Goal: Task Accomplishment & Management: Manage account settings

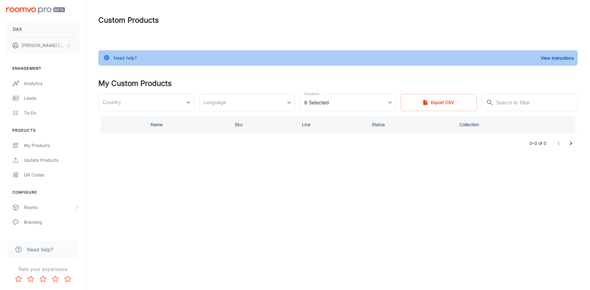
type input "[GEOGRAPHIC_DATA]"
type input "en-us"
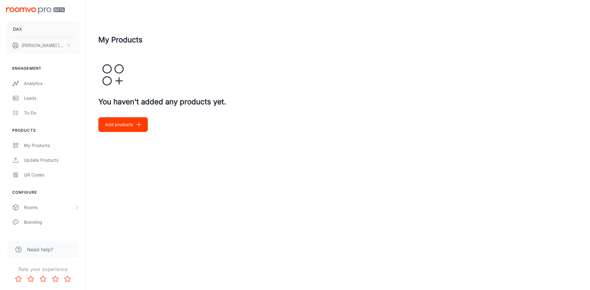
click at [116, 119] on button "Add products" at bounding box center [122, 124] width 49 height 15
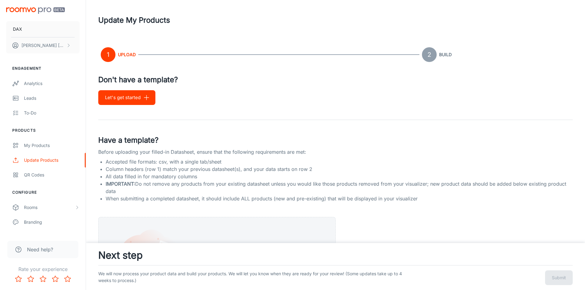
click at [125, 98] on button "Let's get started" at bounding box center [126, 97] width 57 height 15
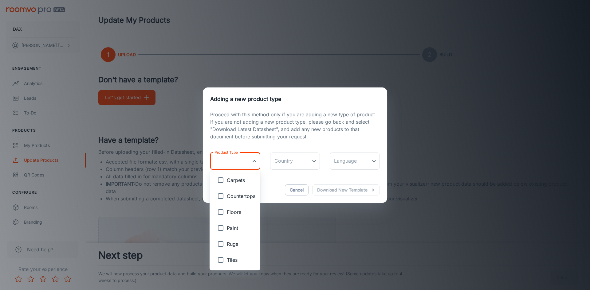
click at [246, 165] on body "DAX [PERSON_NAME] Engagement Analytics Leads To-do Products My Products Update …" at bounding box center [295, 145] width 590 height 290
click at [232, 264] on li "Tiles" at bounding box center [234, 260] width 51 height 16
type input "Tiles"
checkbox input "true"
click at [267, 179] on div at bounding box center [295, 145] width 590 height 290
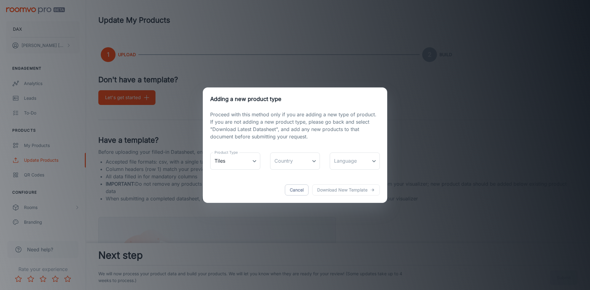
click at [345, 190] on div "Cancel Download new template" at bounding box center [295, 190] width 184 height 26
click at [302, 156] on body "DAX [PERSON_NAME] Engagement Analytics Leads To-do Products My Products Update …" at bounding box center [295, 145] width 590 height 290
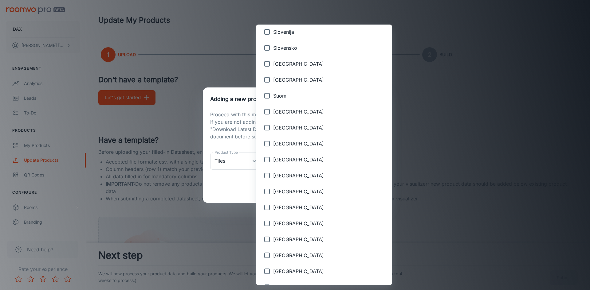
scroll to position [706, 0]
click at [295, 268] on span "[GEOGRAPHIC_DATA]" at bounding box center [330, 270] width 114 height 7
type input "[GEOGRAPHIC_DATA]"
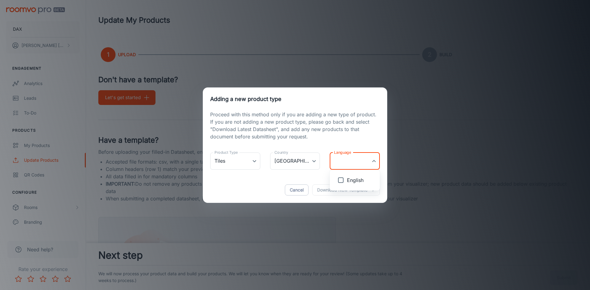
click at [343, 160] on body "DAX [PERSON_NAME] Engagement Analytics Leads To-do Products My Products Update …" at bounding box center [295, 145] width 590 height 290
click at [343, 172] on li "English" at bounding box center [355, 180] width 50 height 16
type input "en-us"
checkbox input "true"
drag, startPoint x: 303, startPoint y: 181, endPoint x: 320, endPoint y: 185, distance: 18.2
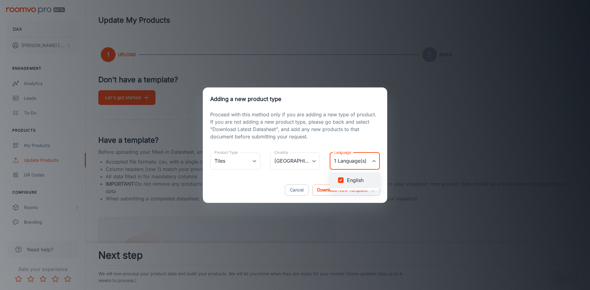
click at [303, 181] on div at bounding box center [295, 145] width 590 height 290
click at [336, 190] on p "Download new template" at bounding box center [342, 189] width 50 height 7
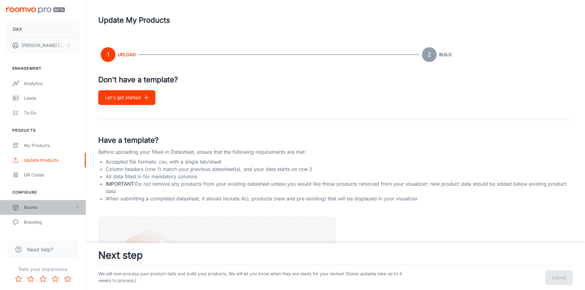
click at [39, 207] on div "Rooms" at bounding box center [49, 207] width 51 height 7
click at [56, 217] on div "My Rooms" at bounding box center [43, 222] width 86 height 15
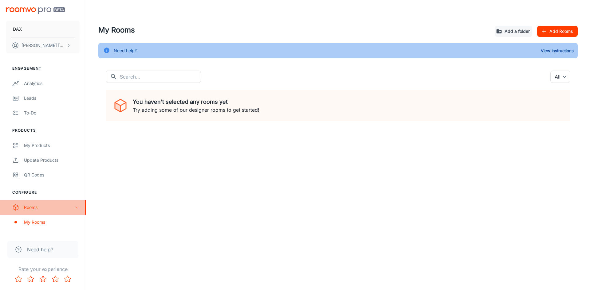
click at [69, 209] on div "Rooms" at bounding box center [49, 207] width 51 height 7
click at [50, 145] on div "My Products" at bounding box center [52, 145] width 56 height 7
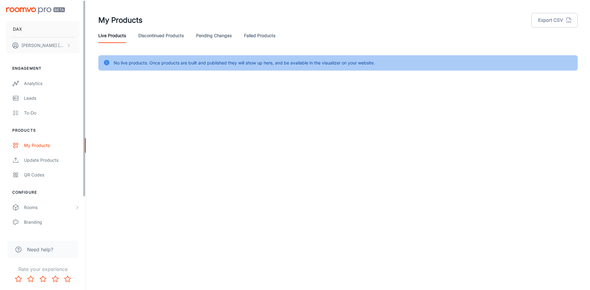
click at [159, 41] on link "Discontinued Products" at bounding box center [160, 35] width 45 height 15
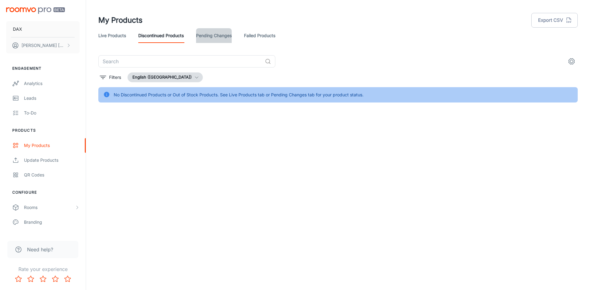
click at [216, 36] on link "Pending Changes" at bounding box center [214, 35] width 36 height 15
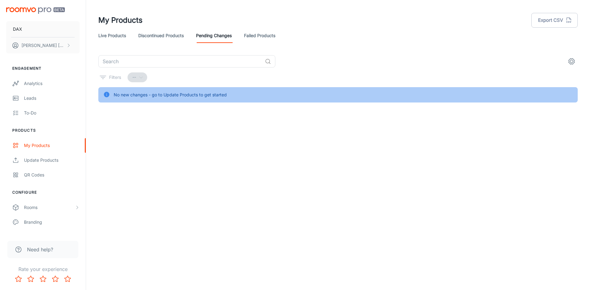
click at [256, 32] on link "Failed Products" at bounding box center [259, 35] width 31 height 15
click at [51, 45] on p "[PERSON_NAME]" at bounding box center [42, 45] width 43 height 7
click at [50, 28] on div at bounding box center [295, 145] width 590 height 290
click at [33, 146] on div "My Products" at bounding box center [52, 145] width 56 height 7
click at [138, 79] on div "--" at bounding box center [137, 77] width 20 height 10
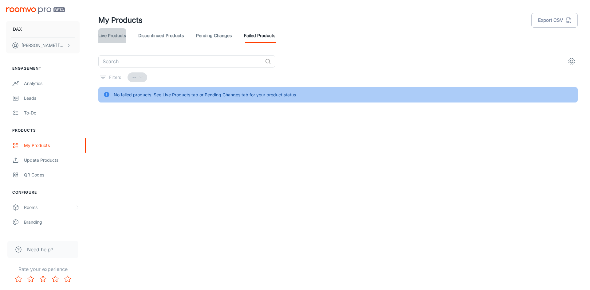
click at [112, 33] on link "Live Products" at bounding box center [112, 35] width 28 height 15
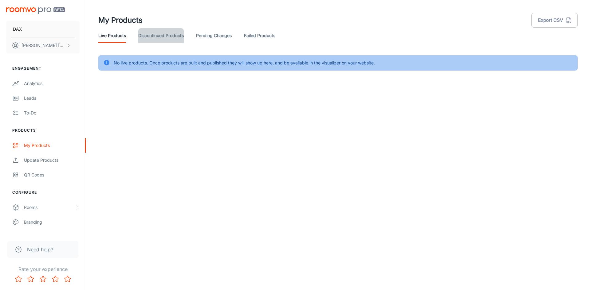
click at [147, 37] on link "Discontinued Products" at bounding box center [160, 35] width 45 height 15
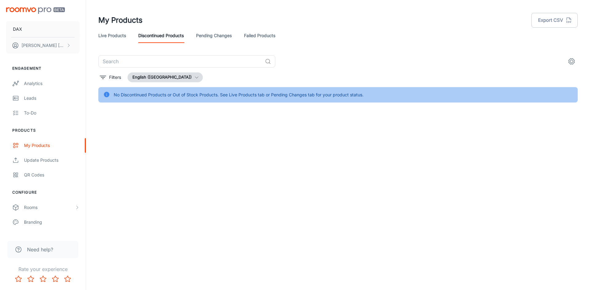
click at [117, 31] on link "Live Products" at bounding box center [112, 35] width 28 height 15
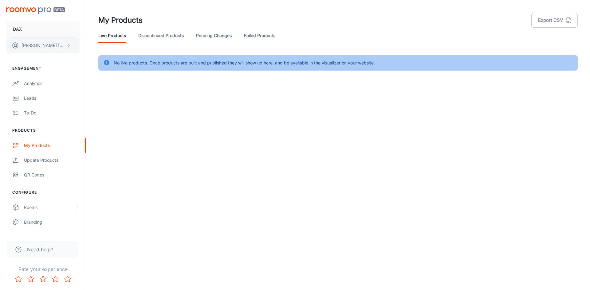
click at [66, 47] on button "[PERSON_NAME]" at bounding box center [42, 45] width 73 height 16
click at [35, 82] on div at bounding box center [295, 145] width 590 height 290
click at [26, 116] on div "To-do" at bounding box center [52, 113] width 56 height 7
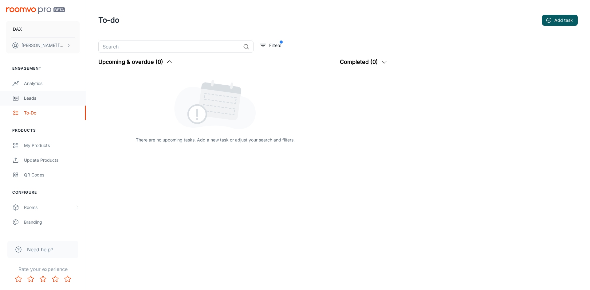
click at [45, 97] on div "Leads" at bounding box center [52, 98] width 56 height 7
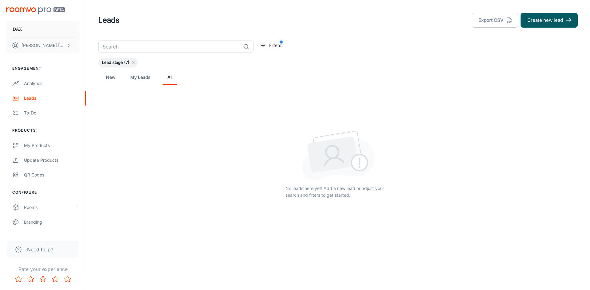
click at [119, 62] on span "Lead stage (7)" at bounding box center [115, 63] width 35 height 6
click at [33, 84] on div "Analytics" at bounding box center [52, 83] width 56 height 7
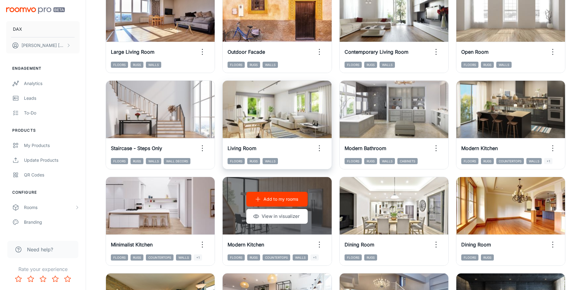
scroll to position [461, 0]
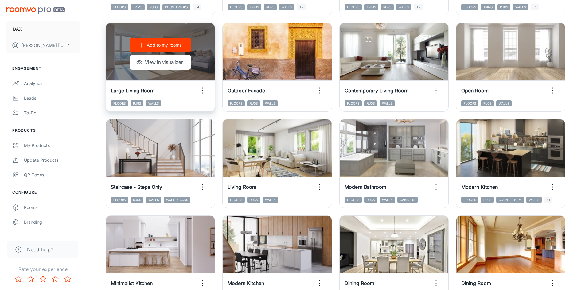
click at [172, 47] on p "Add to my rooms" at bounding box center [164, 45] width 35 height 7
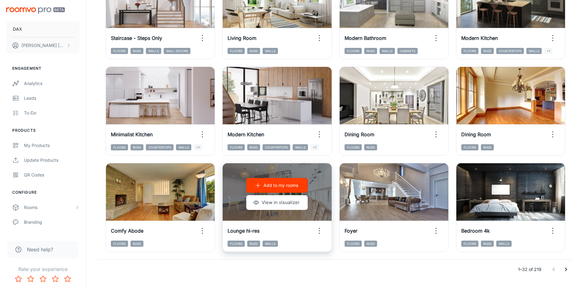
scroll to position [623, 0]
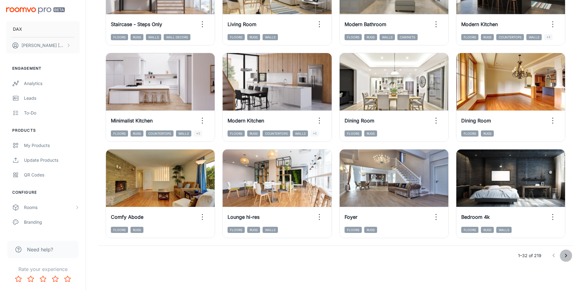
click at [566, 253] on icon "Go to next page" at bounding box center [565, 255] width 7 height 7
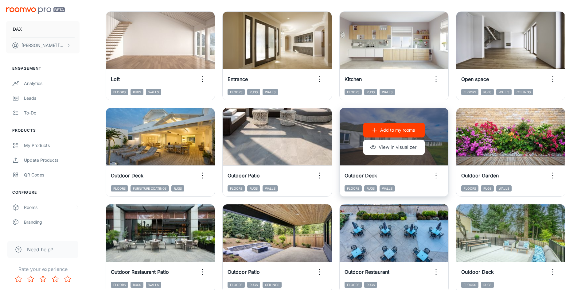
scroll to position [71, 0]
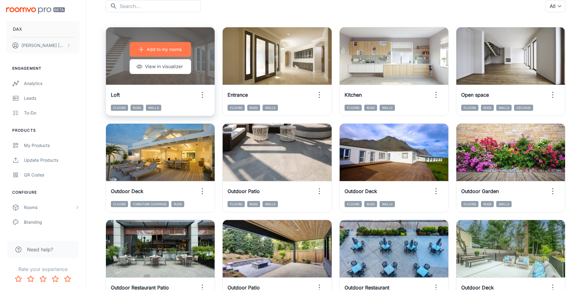
click at [174, 51] on p "Add to my rooms" at bounding box center [164, 49] width 35 height 7
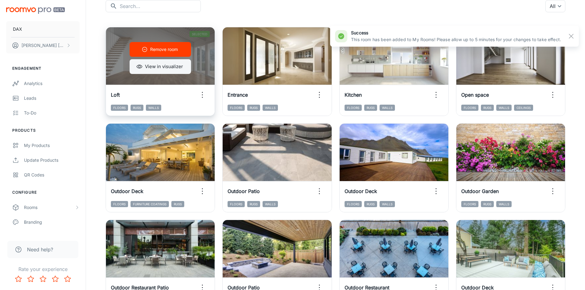
click at [164, 70] on button "View in visualizer" at bounding box center [160, 66] width 61 height 15
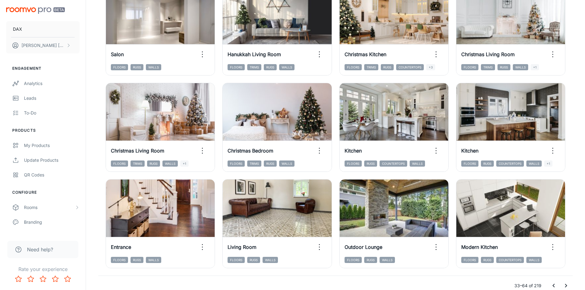
scroll to position [623, 0]
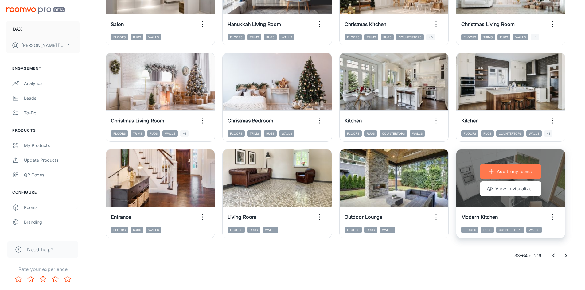
click at [506, 168] on button "Add to my rooms" at bounding box center [510, 171] width 61 height 15
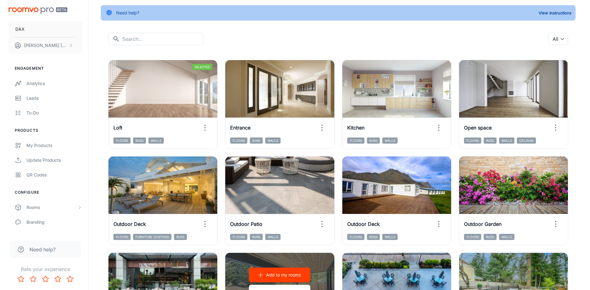
scroll to position [0, 0]
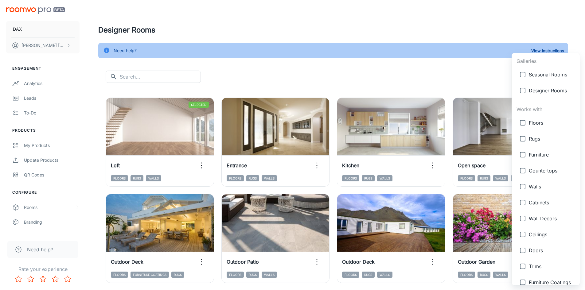
click at [549, 72] on body "DAX Francisco Randazzo Engagement Analytics Leads To-do Products My Products Up…" at bounding box center [292, 145] width 585 height 290
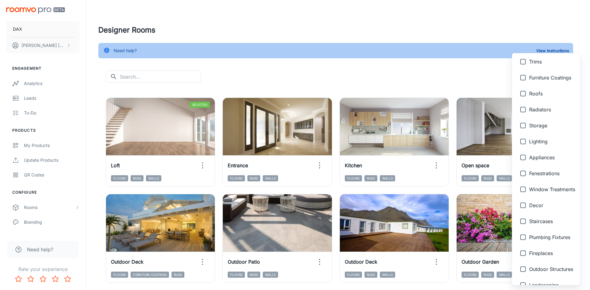
scroll to position [215, 0]
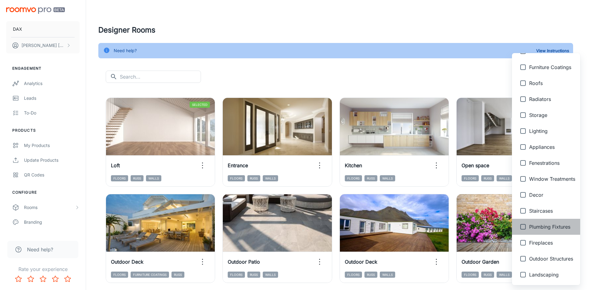
click at [532, 223] on li "Plumbing Fixtures" at bounding box center [546, 227] width 68 height 16
type input "{"type":"productType","id":"21"}"
checkbox input "true"
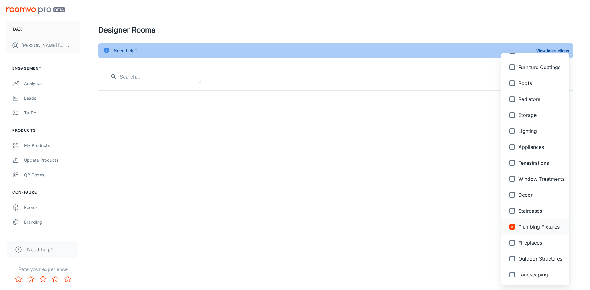
click at [543, 233] on li "Plumbing Fixtures" at bounding box center [535, 227] width 68 height 16
checkbox input "false"
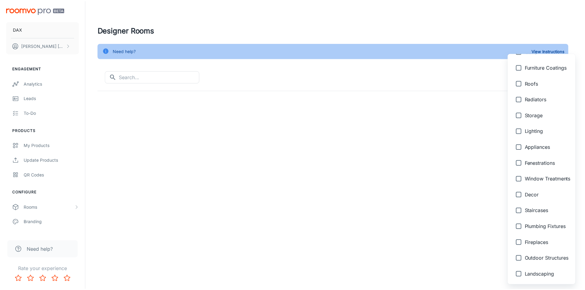
scroll to position [0, 0]
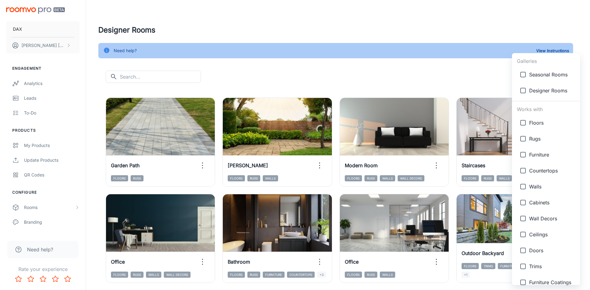
click at [306, 84] on div at bounding box center [295, 145] width 590 height 290
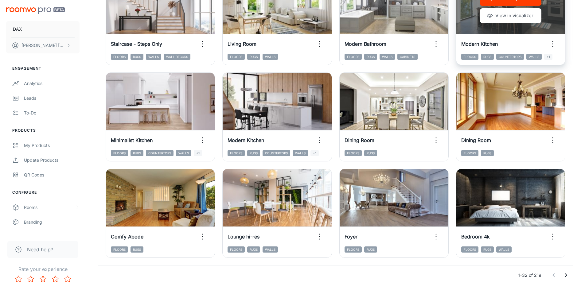
scroll to position [623, 0]
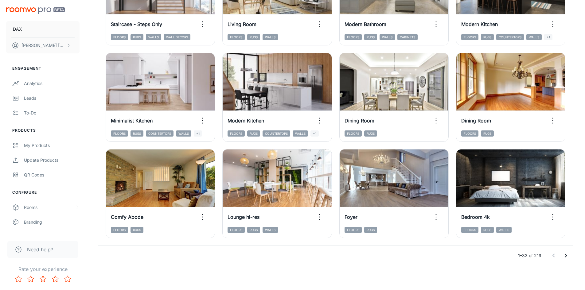
click at [565, 254] on icon "Go to next page" at bounding box center [565, 255] width 7 height 7
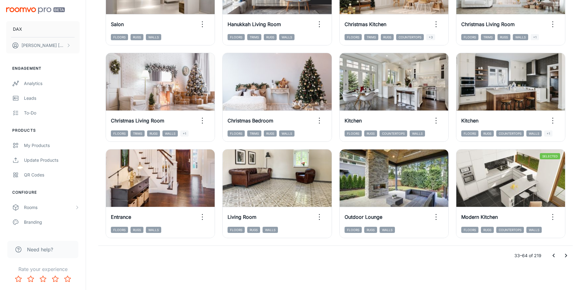
click at [565, 254] on icon "Go to next page" at bounding box center [565, 255] width 7 height 7
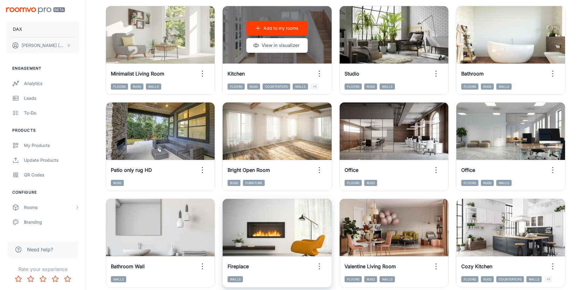
scroll to position [193, 0]
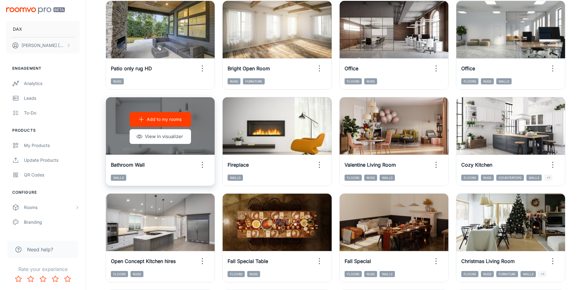
click at [189, 120] on div "Add to my rooms View in visualizer" at bounding box center [160, 127] width 109 height 61
click at [166, 124] on button "Add to my rooms" at bounding box center [160, 119] width 61 height 15
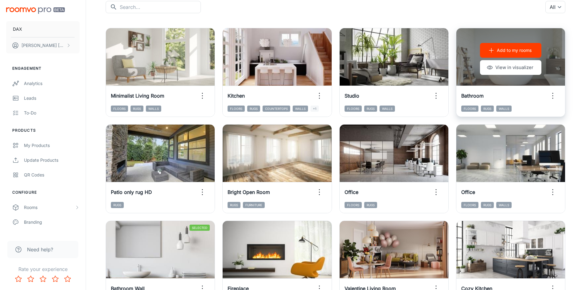
scroll to position [40, 0]
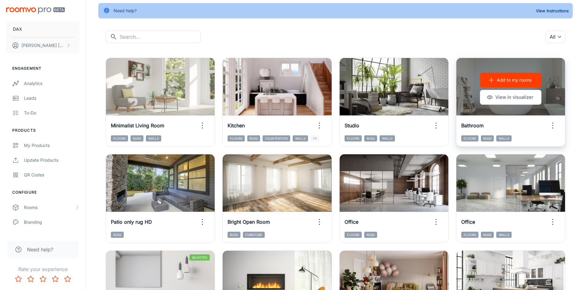
click at [523, 80] on p "Add to my rooms" at bounding box center [514, 80] width 35 height 7
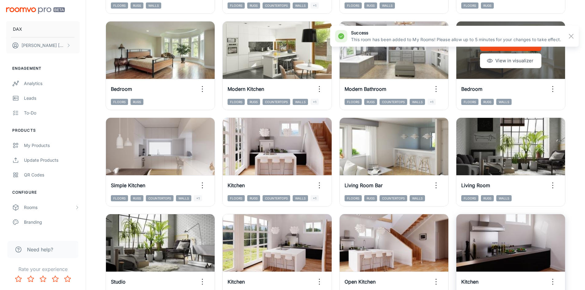
scroll to position [623, 0]
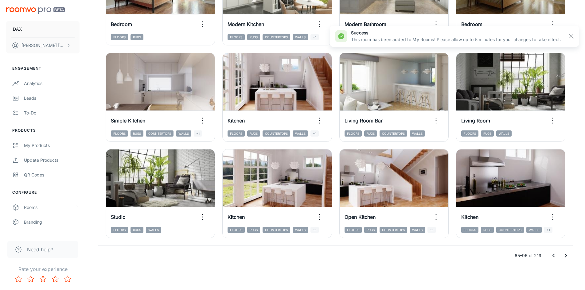
click at [569, 257] on icon "Go to next page" at bounding box center [565, 255] width 7 height 7
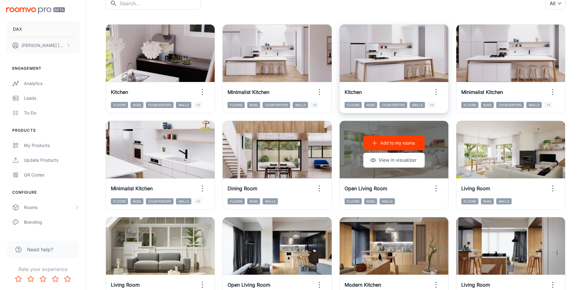
scroll to position [71, 0]
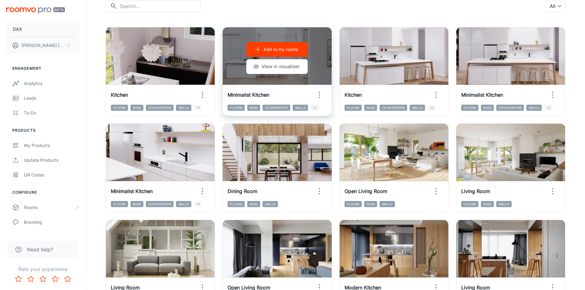
click at [267, 48] on p "Add to my rooms" at bounding box center [281, 49] width 35 height 7
